Goal: Check status: Check status

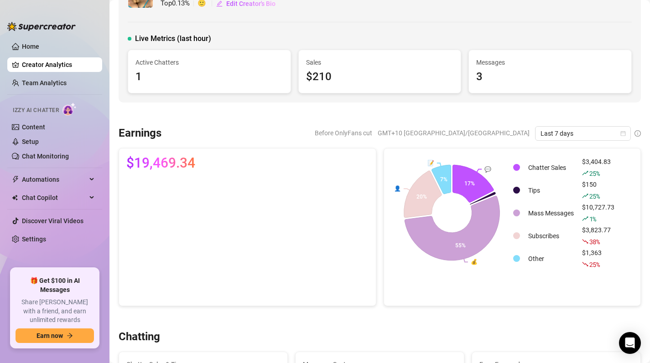
scroll to position [51, 0]
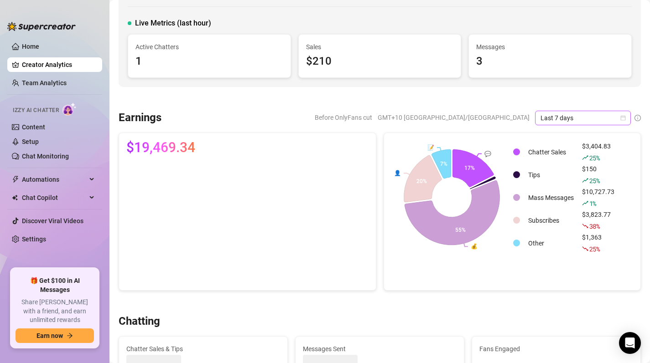
click at [622, 119] on icon "calendar" at bounding box center [622, 117] width 5 height 5
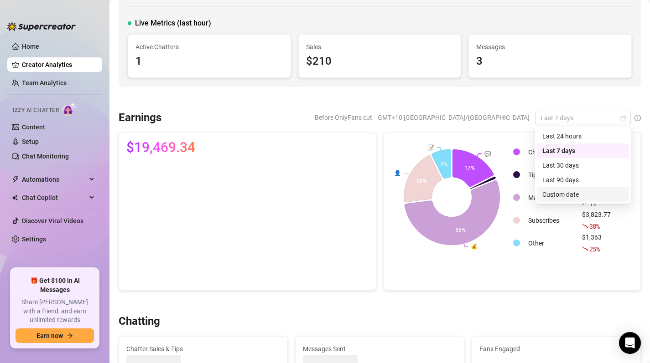
click at [567, 192] on div "Custom date" at bounding box center [582, 195] width 81 height 10
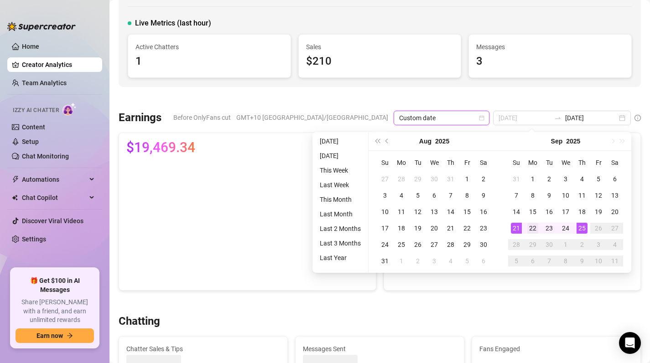
type input "[DATE]"
click at [528, 227] on div "22" at bounding box center [532, 228] width 11 height 11
type input "[DATE]"
click at [584, 227] on div "25" at bounding box center [581, 228] width 11 height 11
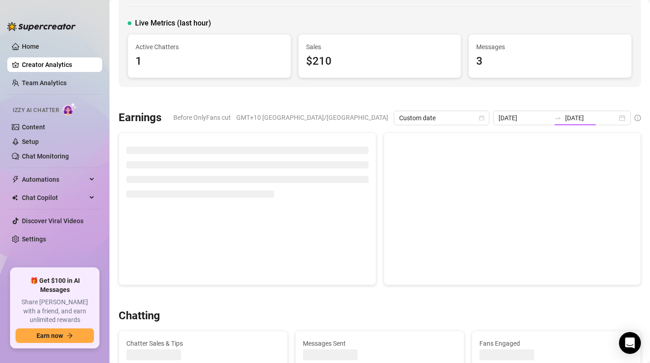
type input "[DATE]"
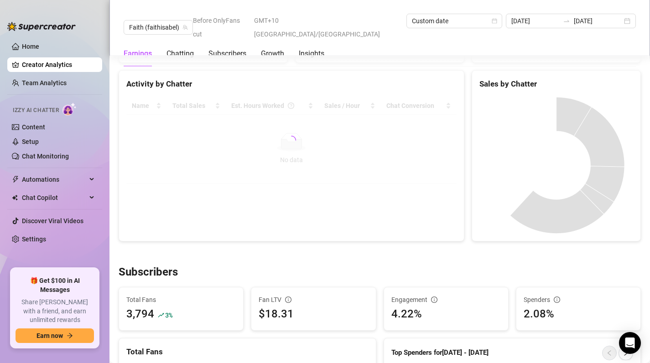
scroll to position [362, 0]
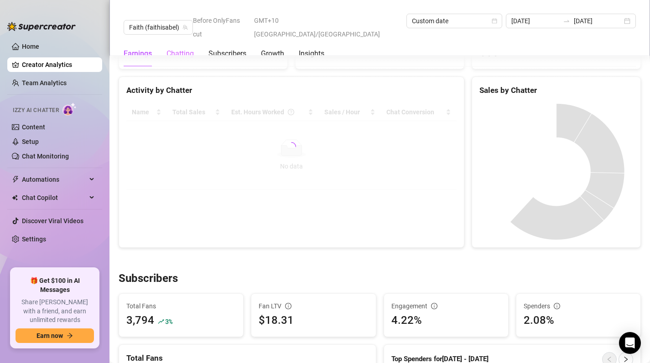
click at [185, 41] on div "Chatting" at bounding box center [179, 54] width 27 height 26
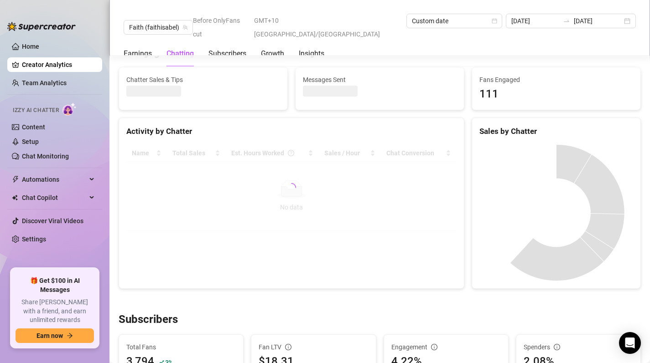
scroll to position [305, 0]
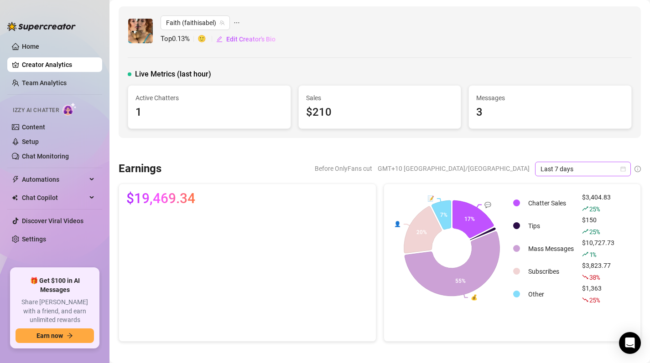
click at [622, 167] on icon "calendar" at bounding box center [622, 168] width 5 height 5
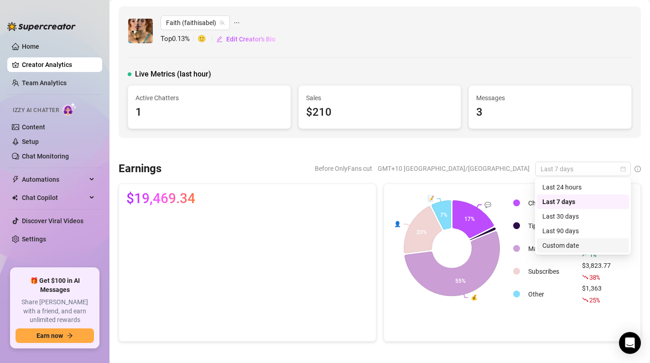
click at [563, 248] on div "Custom date" at bounding box center [582, 246] width 81 height 10
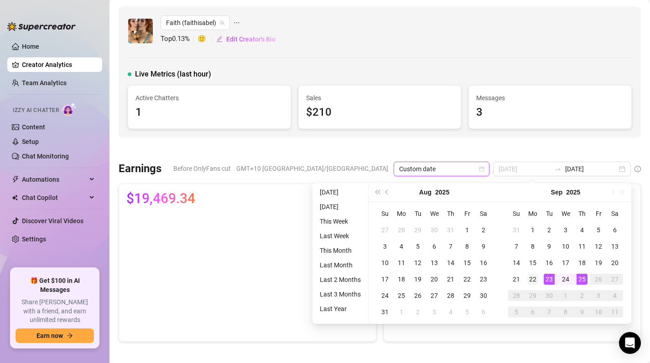
type input "[DATE]"
click at [531, 279] on div "22" at bounding box center [532, 279] width 11 height 11
type input "[DATE]"
click at [580, 279] on div "25" at bounding box center [581, 279] width 11 height 11
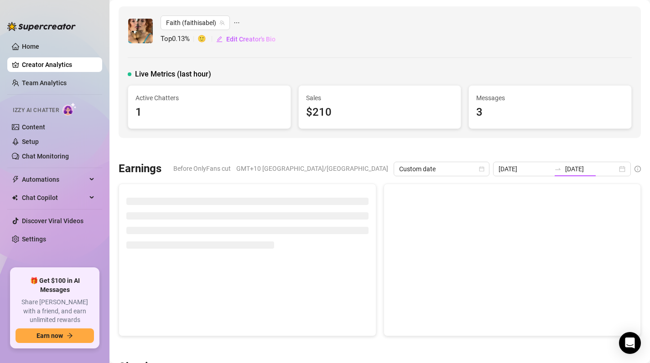
type input "[DATE]"
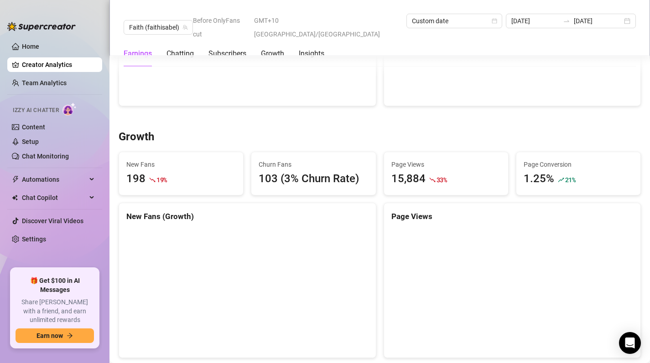
scroll to position [812, 0]
